Goal: Use online tool/utility: Utilize a website feature to perform a specific function

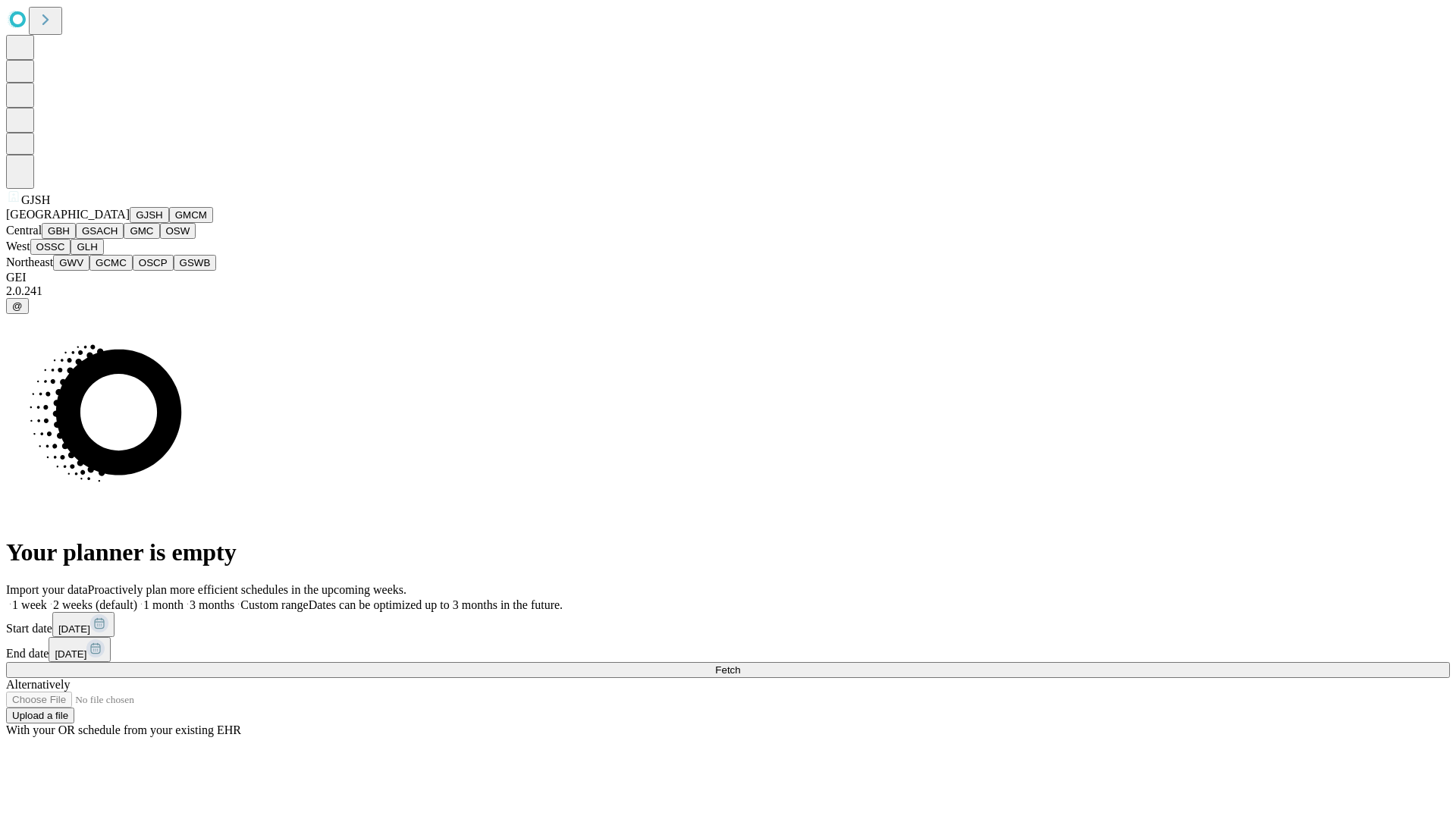
click at [129, 223] on button "GJSH" at bounding box center [149, 215] width 40 height 16
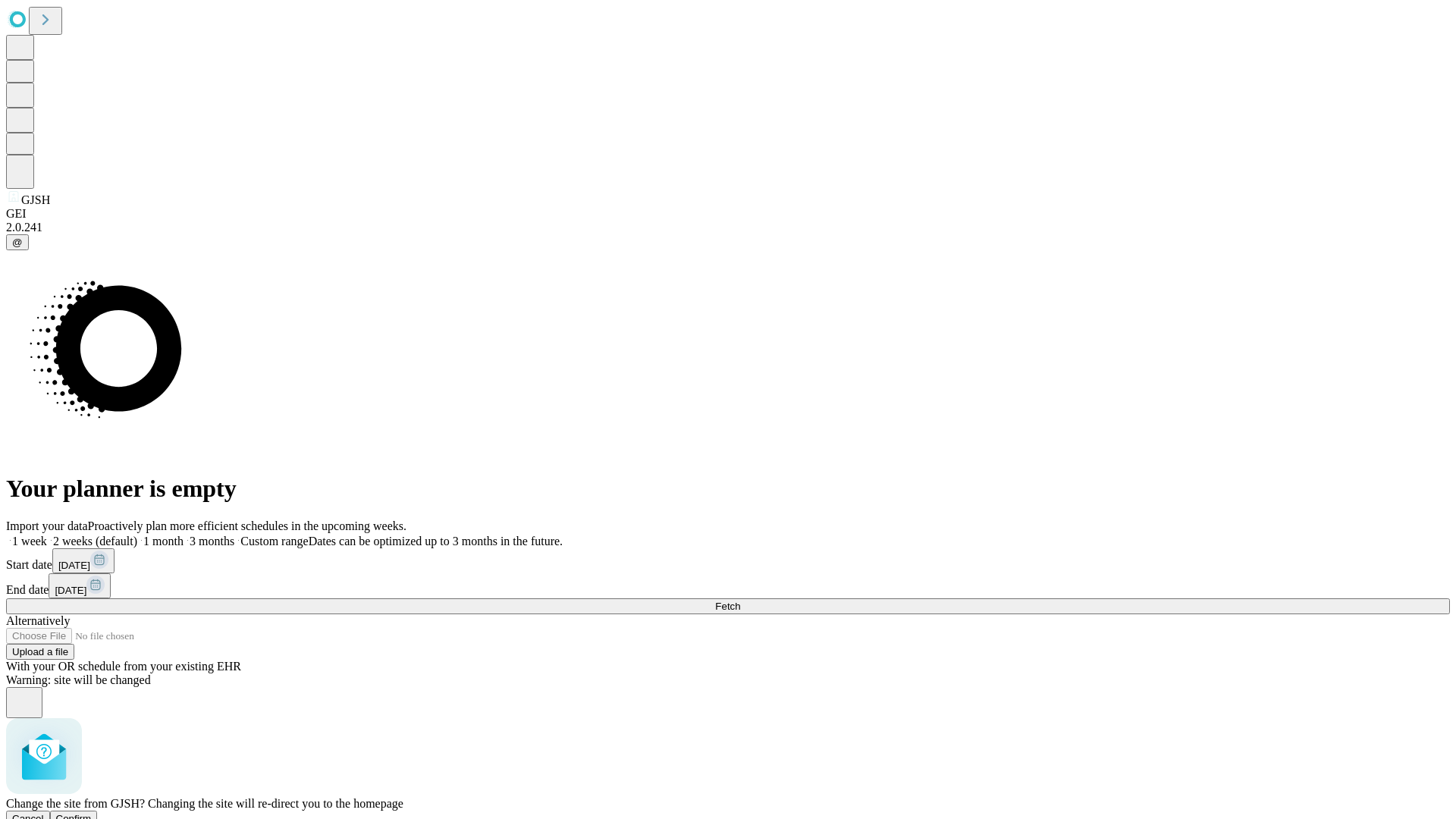
click at [92, 813] on span "Confirm" at bounding box center [74, 818] width 35 height 12
click at [137, 535] on label "2 weeks (default)" at bounding box center [92, 541] width 90 height 13
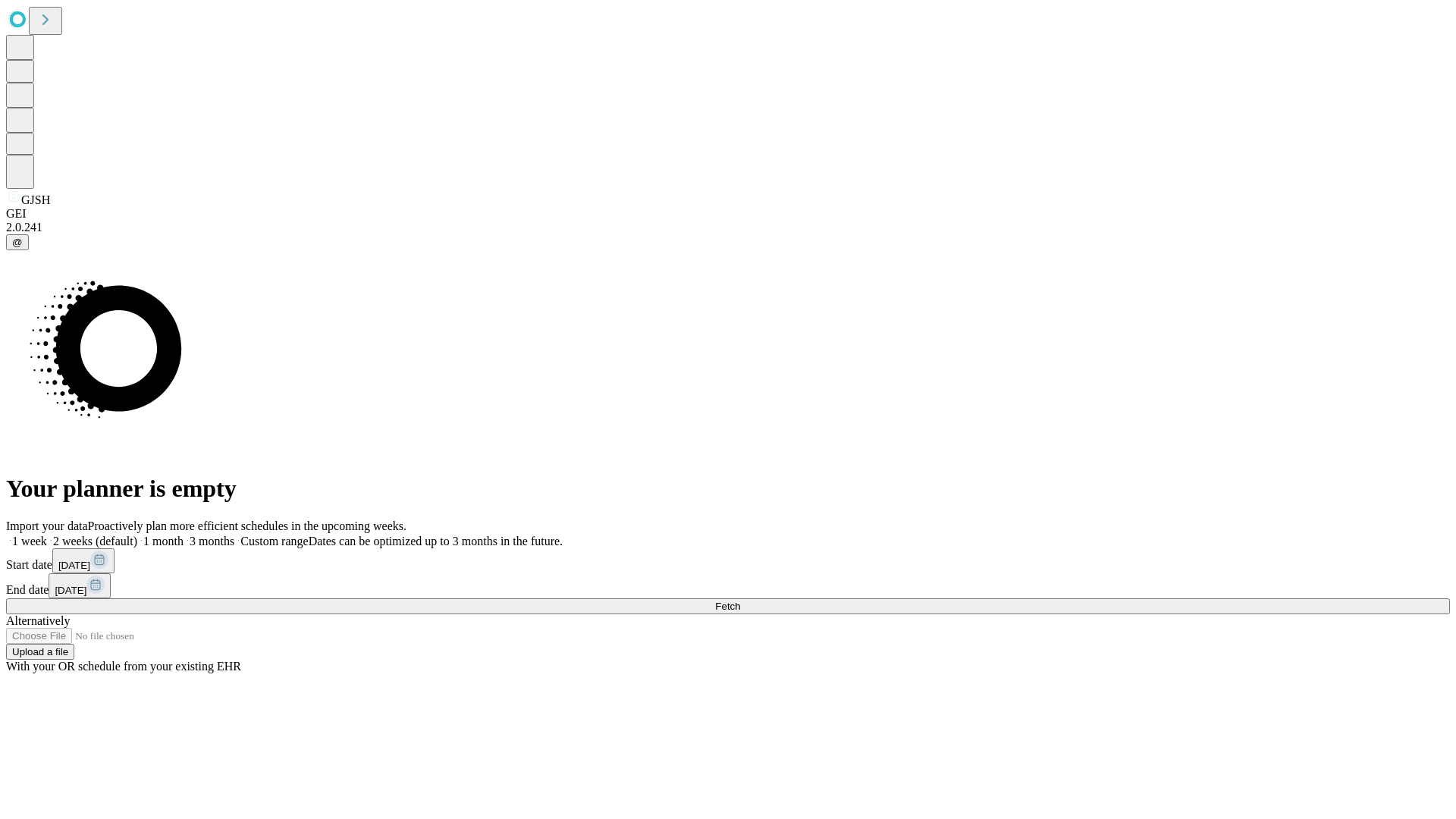
click at [740, 600] on span "Fetch" at bounding box center [727, 606] width 25 height 12
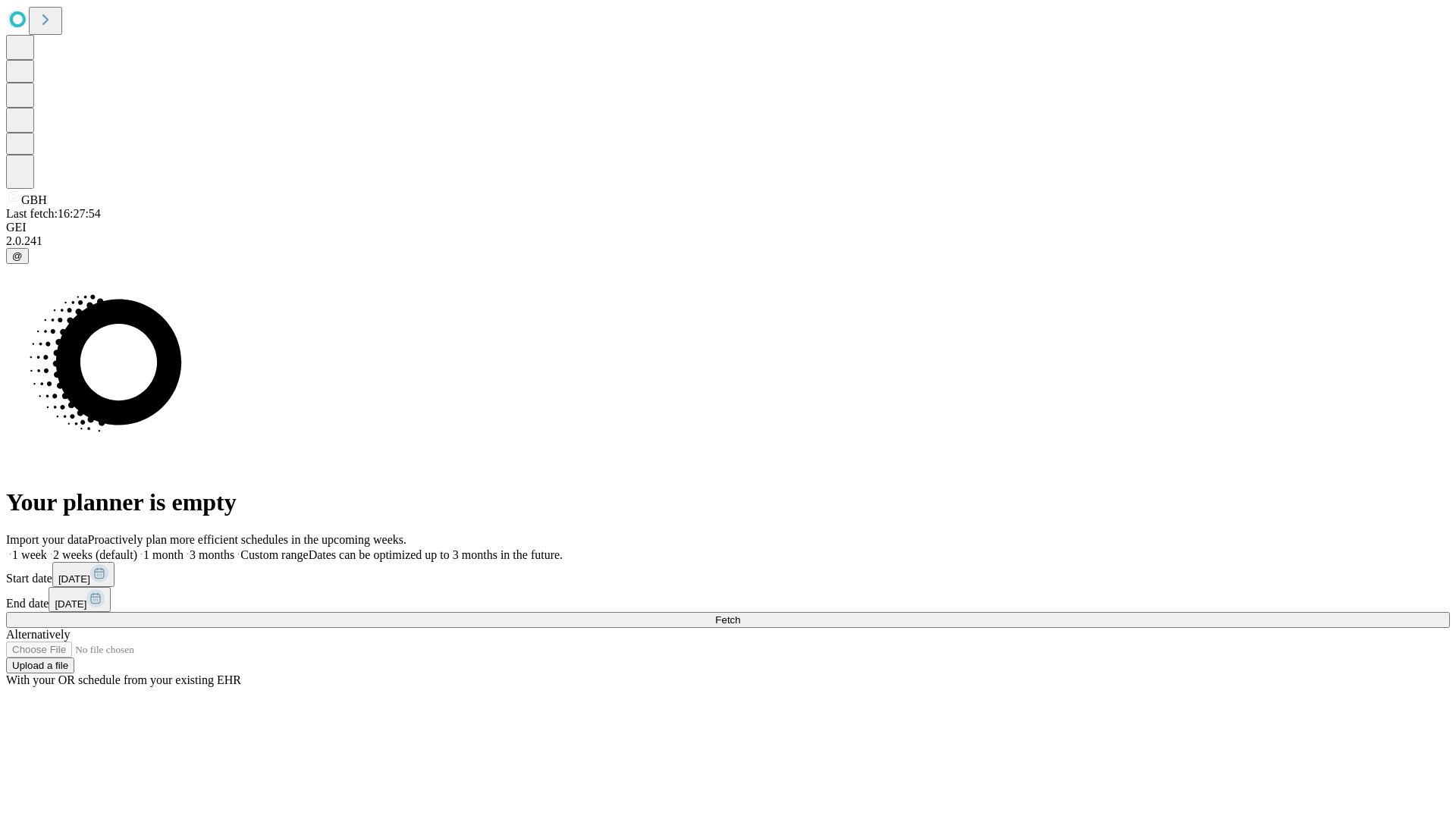
click at [137, 548] on label "2 weeks (default)" at bounding box center [92, 554] width 90 height 13
click at [740, 614] on span "Fetch" at bounding box center [727, 620] width 25 height 12
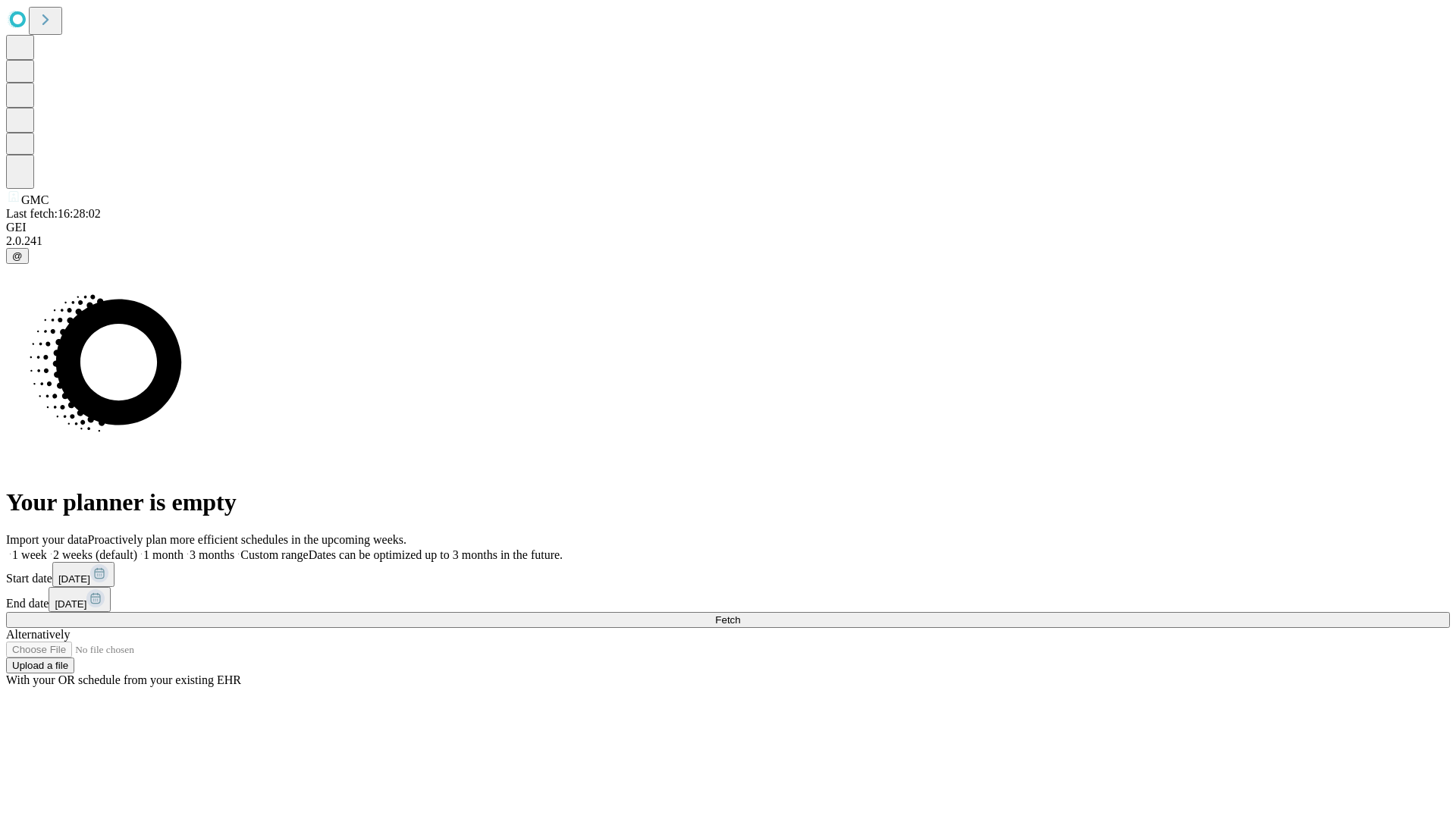
click at [137, 548] on label "2 weeks (default)" at bounding box center [92, 554] width 90 height 13
click at [740, 614] on span "Fetch" at bounding box center [727, 620] width 25 height 12
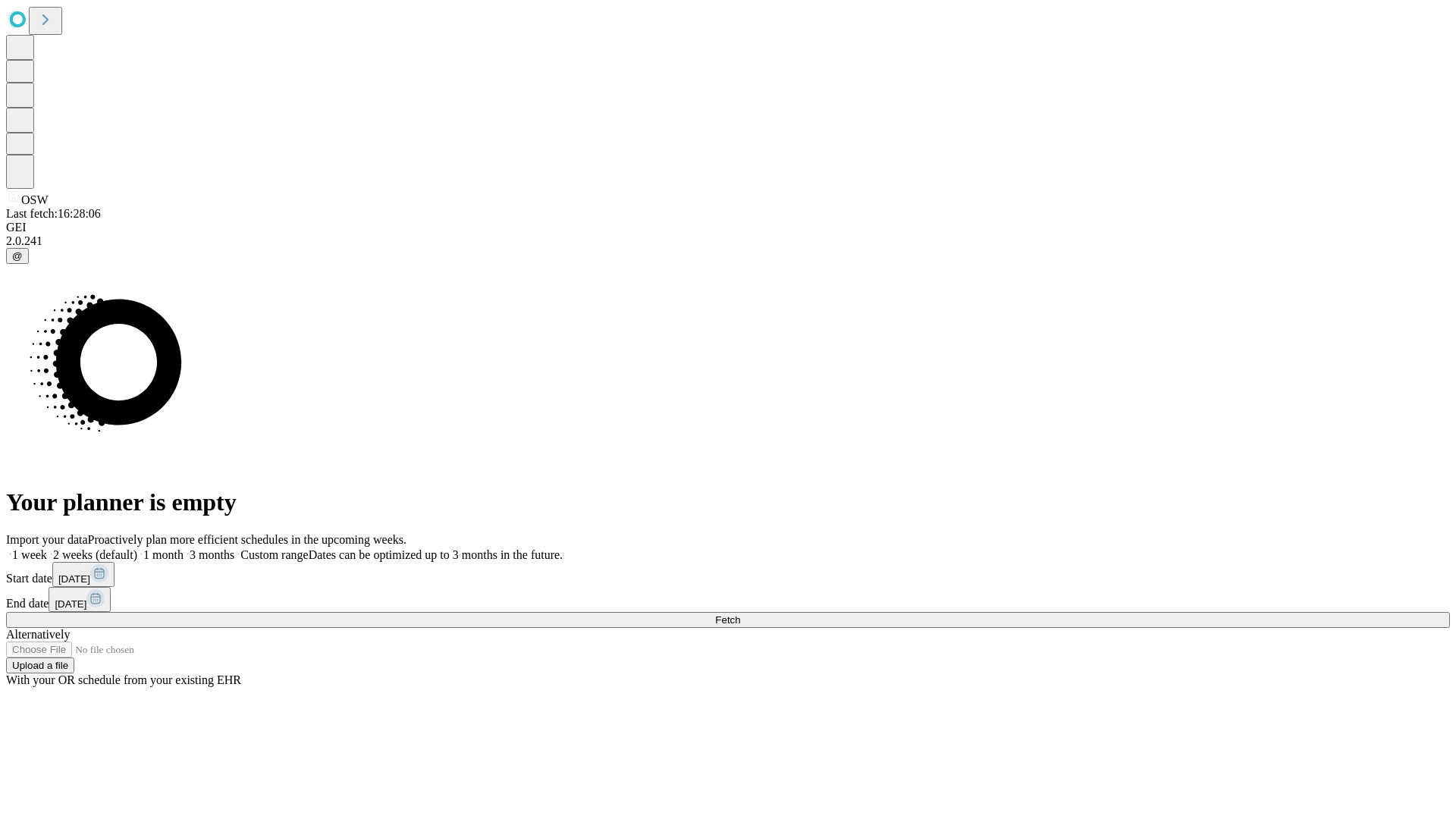
click at [137, 548] on label "2 weeks (default)" at bounding box center [92, 554] width 90 height 13
click at [740, 614] on span "Fetch" at bounding box center [727, 620] width 25 height 12
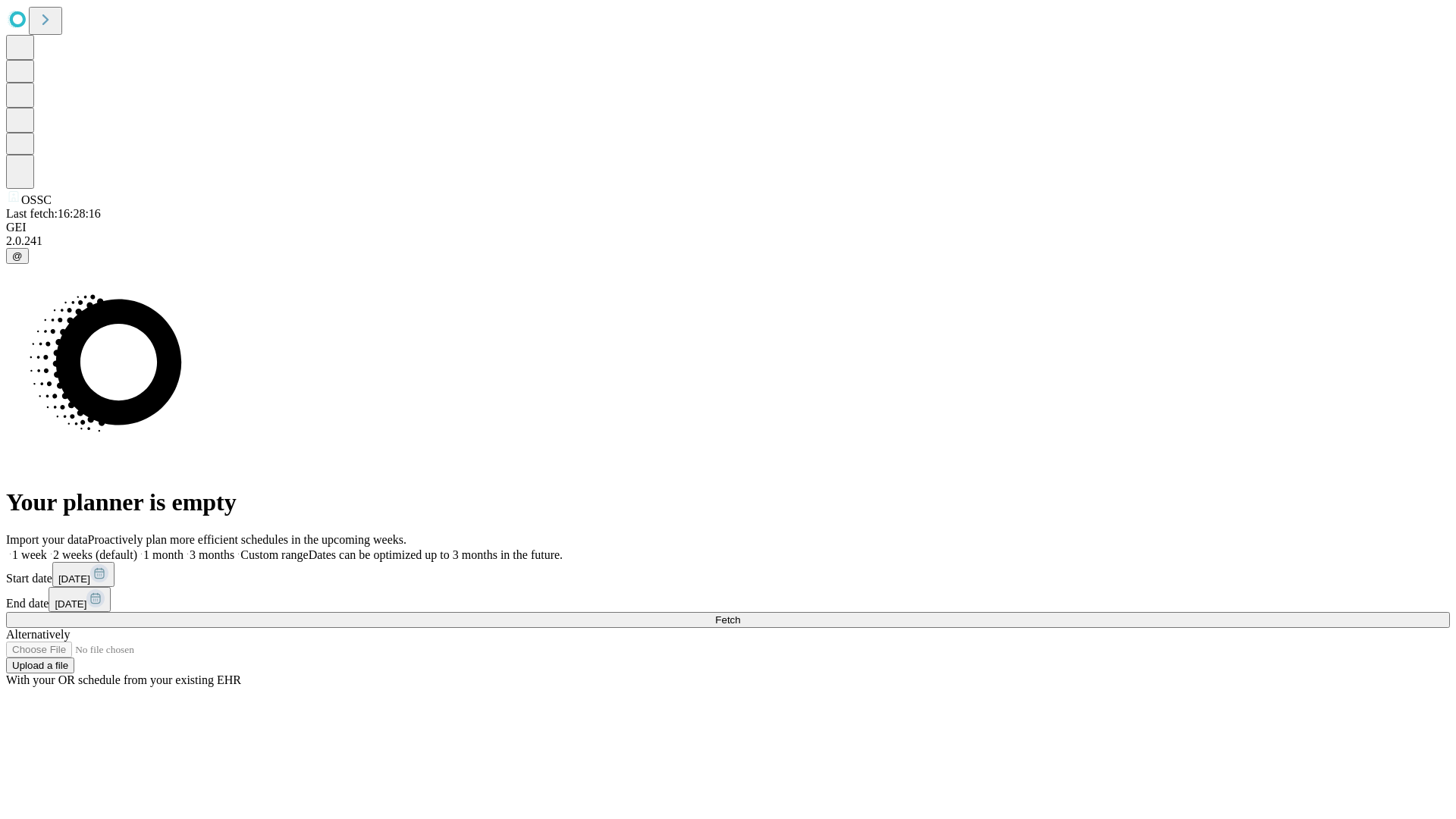
click at [137, 548] on label "2 weeks (default)" at bounding box center [92, 554] width 90 height 13
click at [740, 614] on span "Fetch" at bounding box center [727, 620] width 25 height 12
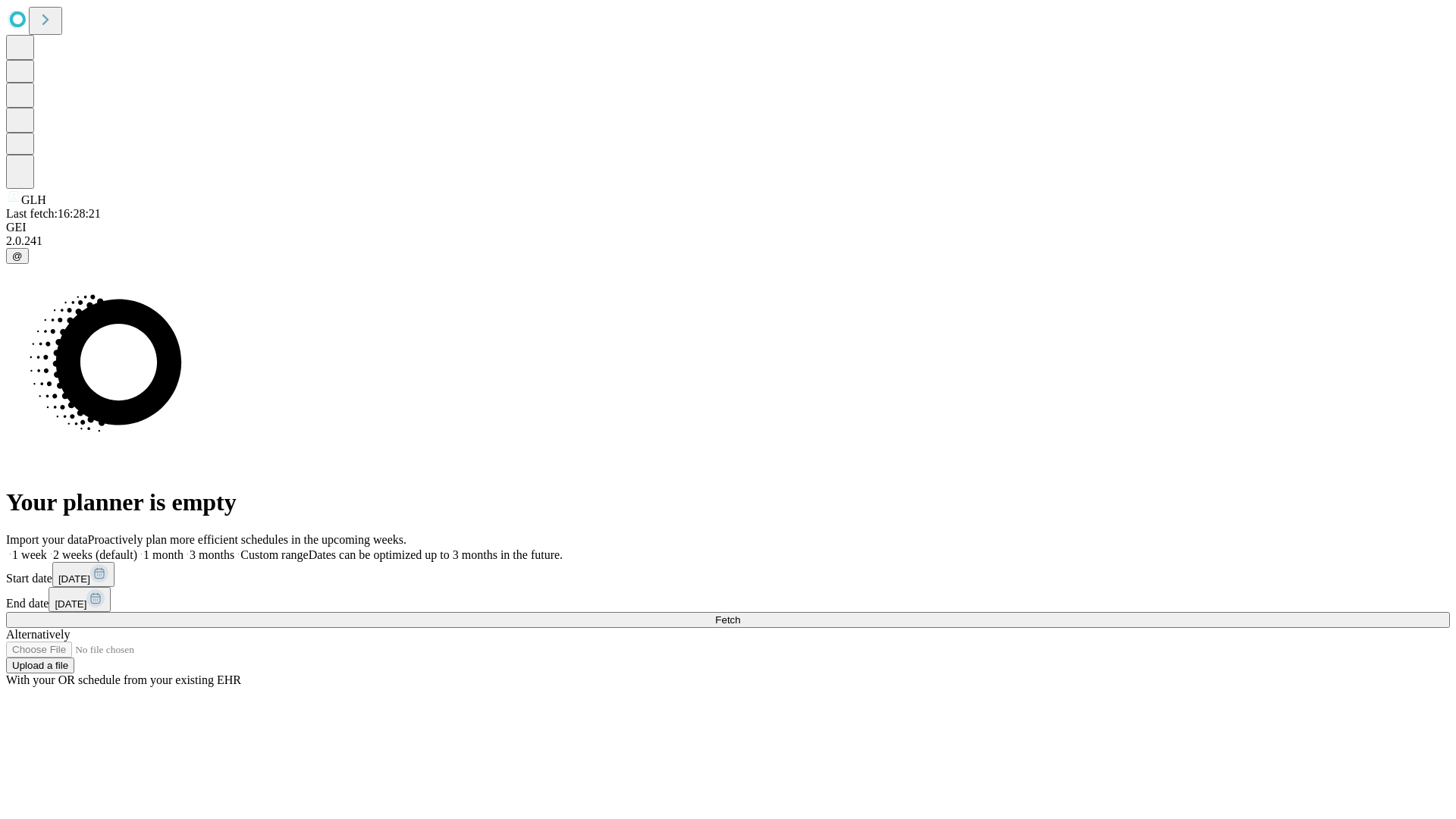
click at [137, 548] on label "2 weeks (default)" at bounding box center [92, 554] width 90 height 13
click at [740, 614] on span "Fetch" at bounding box center [727, 620] width 25 height 12
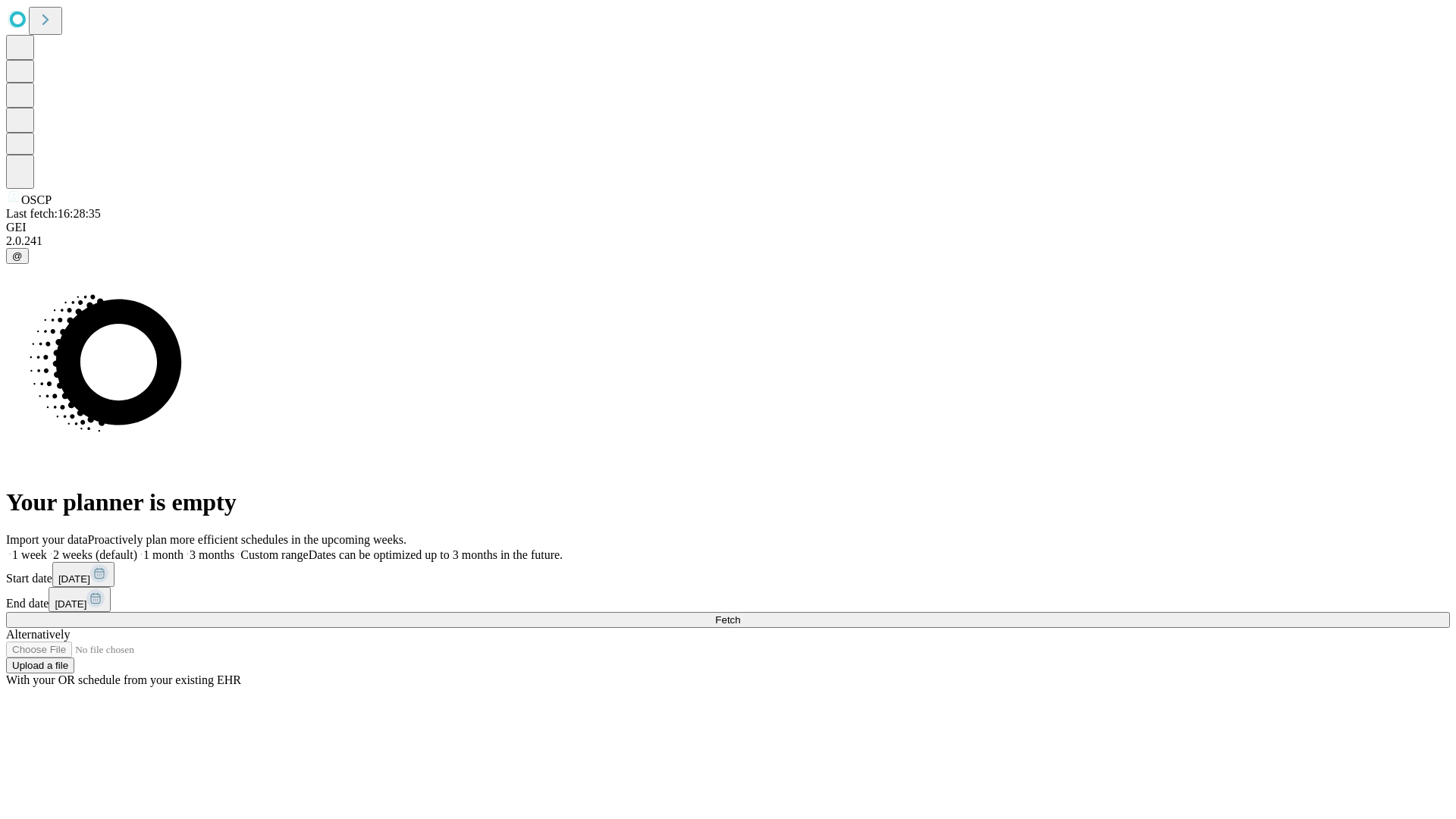
click at [740, 614] on span "Fetch" at bounding box center [727, 620] width 25 height 12
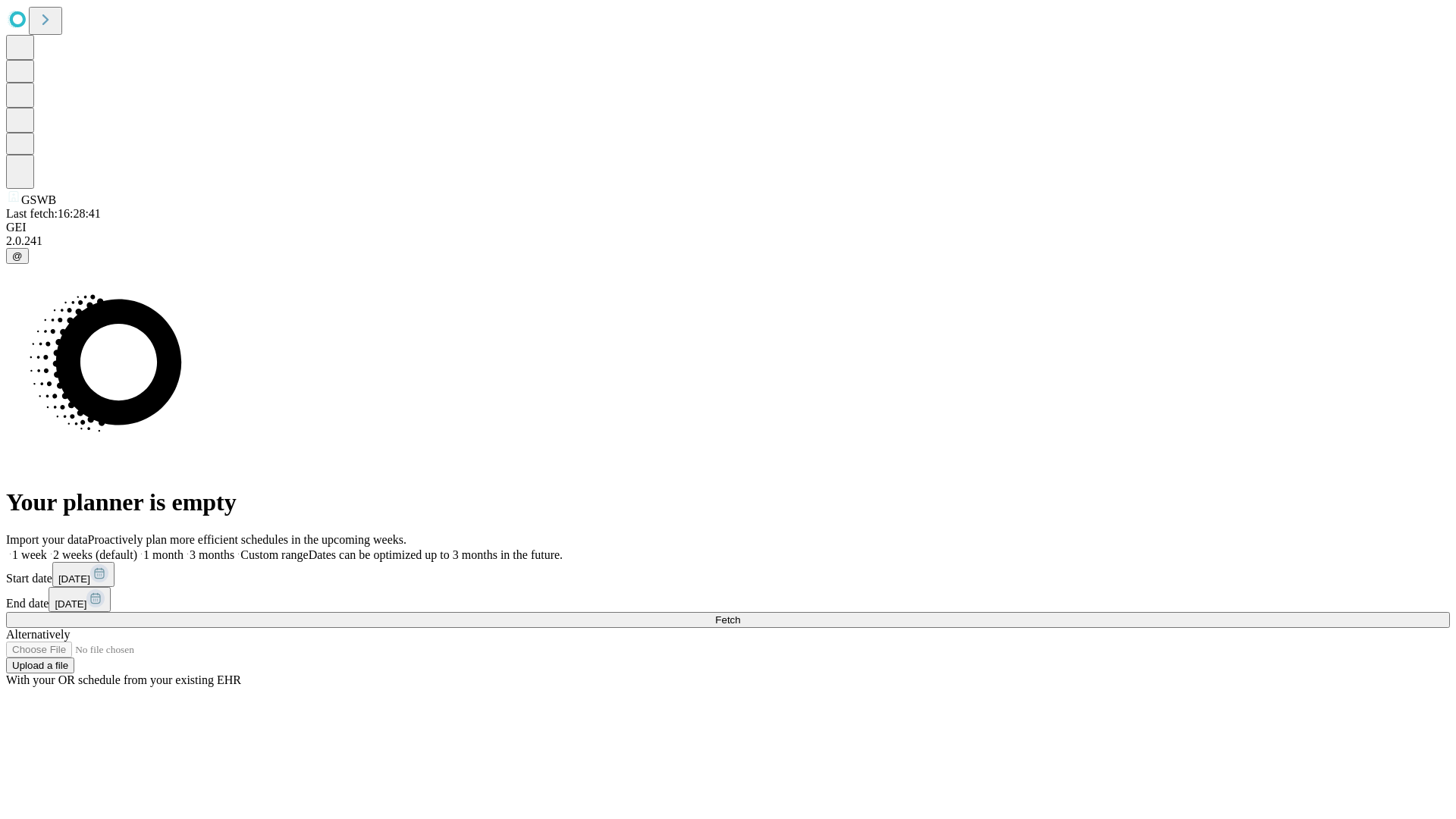
click at [137, 548] on label "2 weeks (default)" at bounding box center [92, 554] width 90 height 13
click at [740, 614] on span "Fetch" at bounding box center [727, 620] width 25 height 12
